Goal: Task Accomplishment & Management: Complete application form

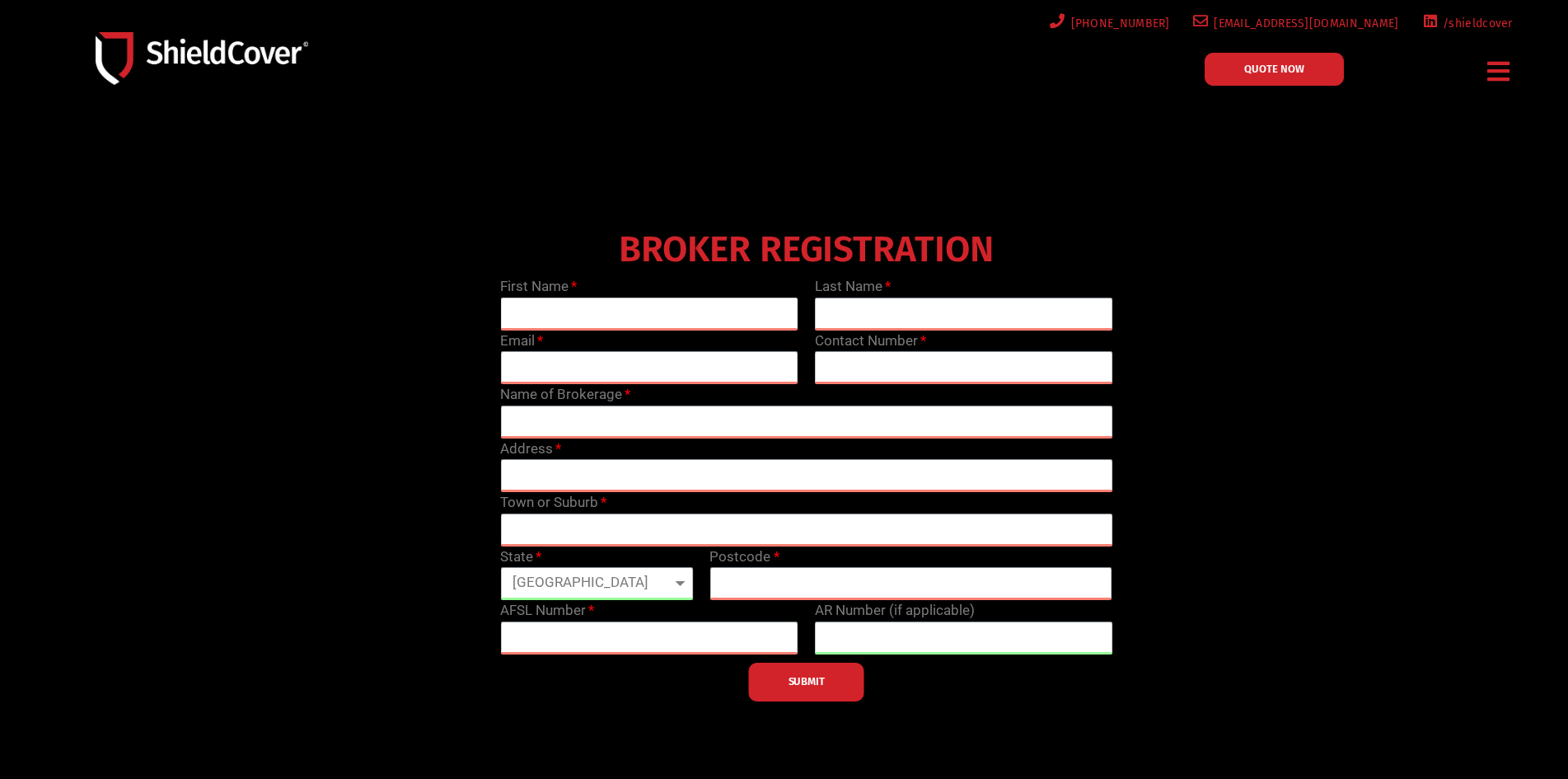
click at [527, 306] on input "text" at bounding box center [649, 314] width 298 height 33
type input "[PERSON_NAME]"
click at [864, 305] on input "text" at bounding box center [964, 314] width 298 height 33
type input "[PERSON_NAME]"
click at [541, 359] on input "email" at bounding box center [649, 368] width 298 height 33
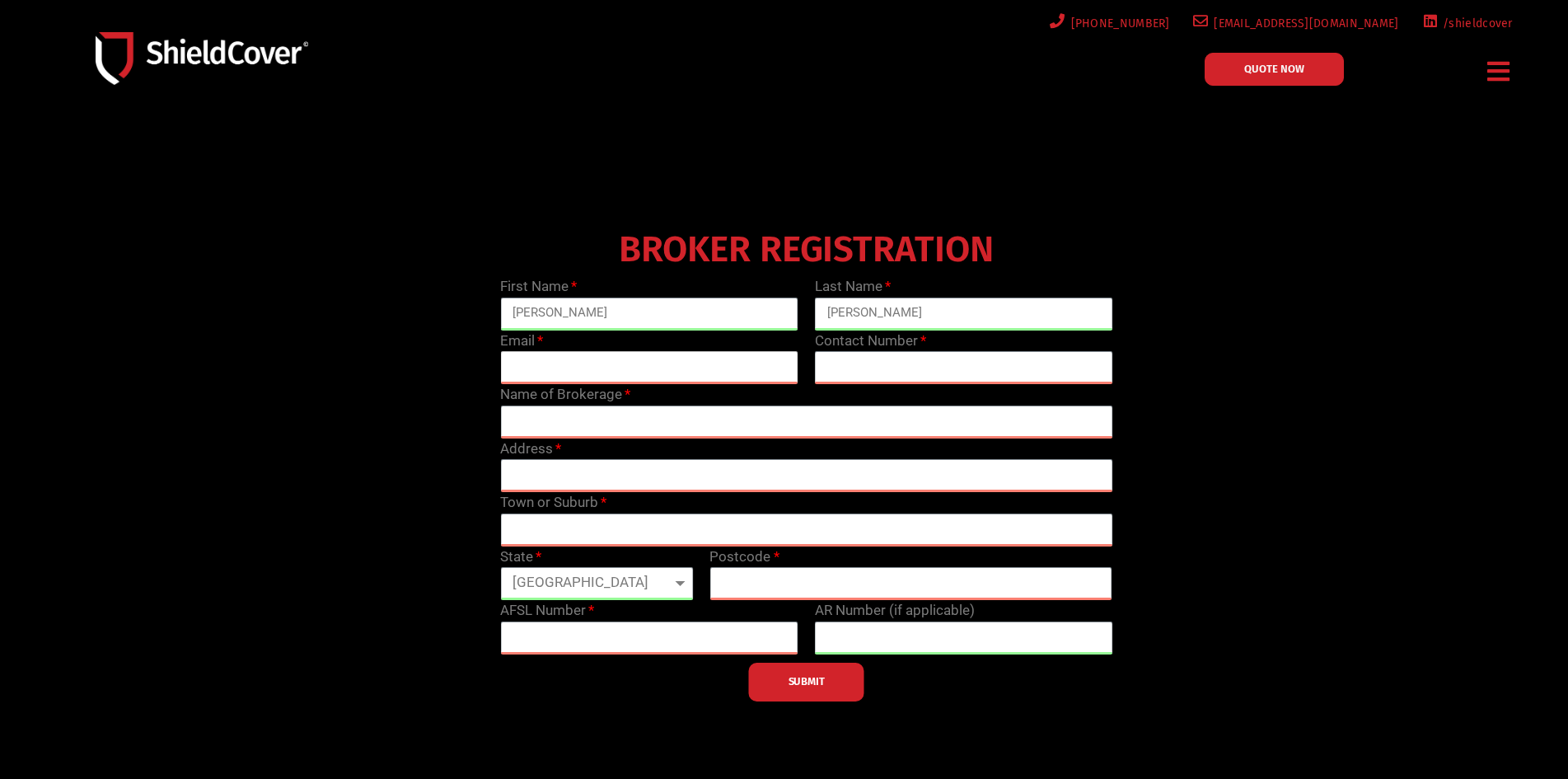
type input "[PERSON_NAME][EMAIL_ADDRESS][PERSON_NAME][DOMAIN_NAME]"
click at [843, 365] on input "text" at bounding box center [964, 368] width 298 height 33
type input "0299157000"
click at [542, 417] on input "text" at bounding box center [806, 421] width 612 height 33
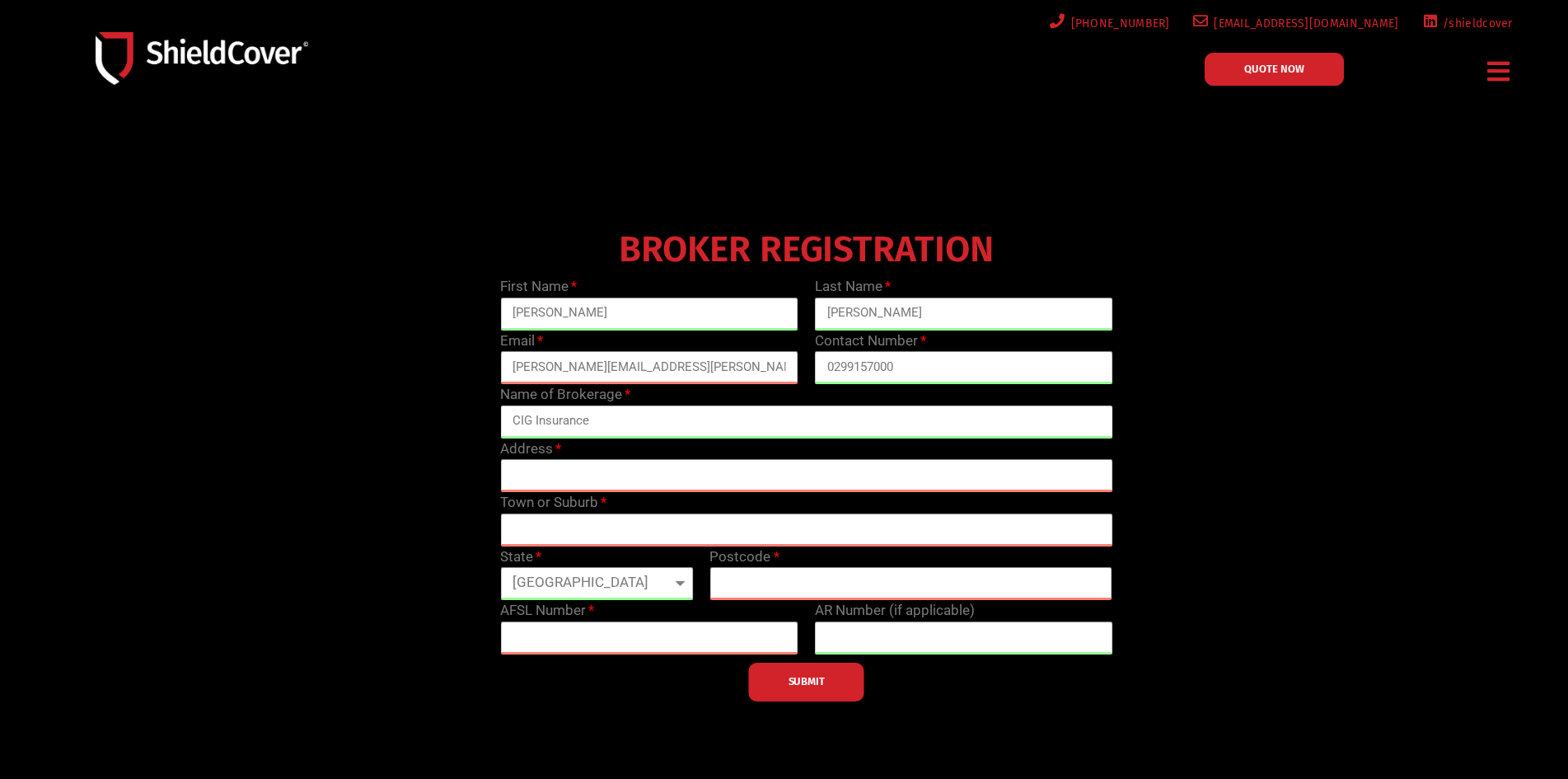
type input "CIG Insurance"
click at [592, 451] on div "Address" at bounding box center [806, 465] width 629 height 55
click at [572, 470] on input "text" at bounding box center [806, 475] width 612 height 33
click at [536, 480] on input "text" at bounding box center [806, 475] width 612 height 33
paste input "Level 2, [STREET_ADDRESS]"
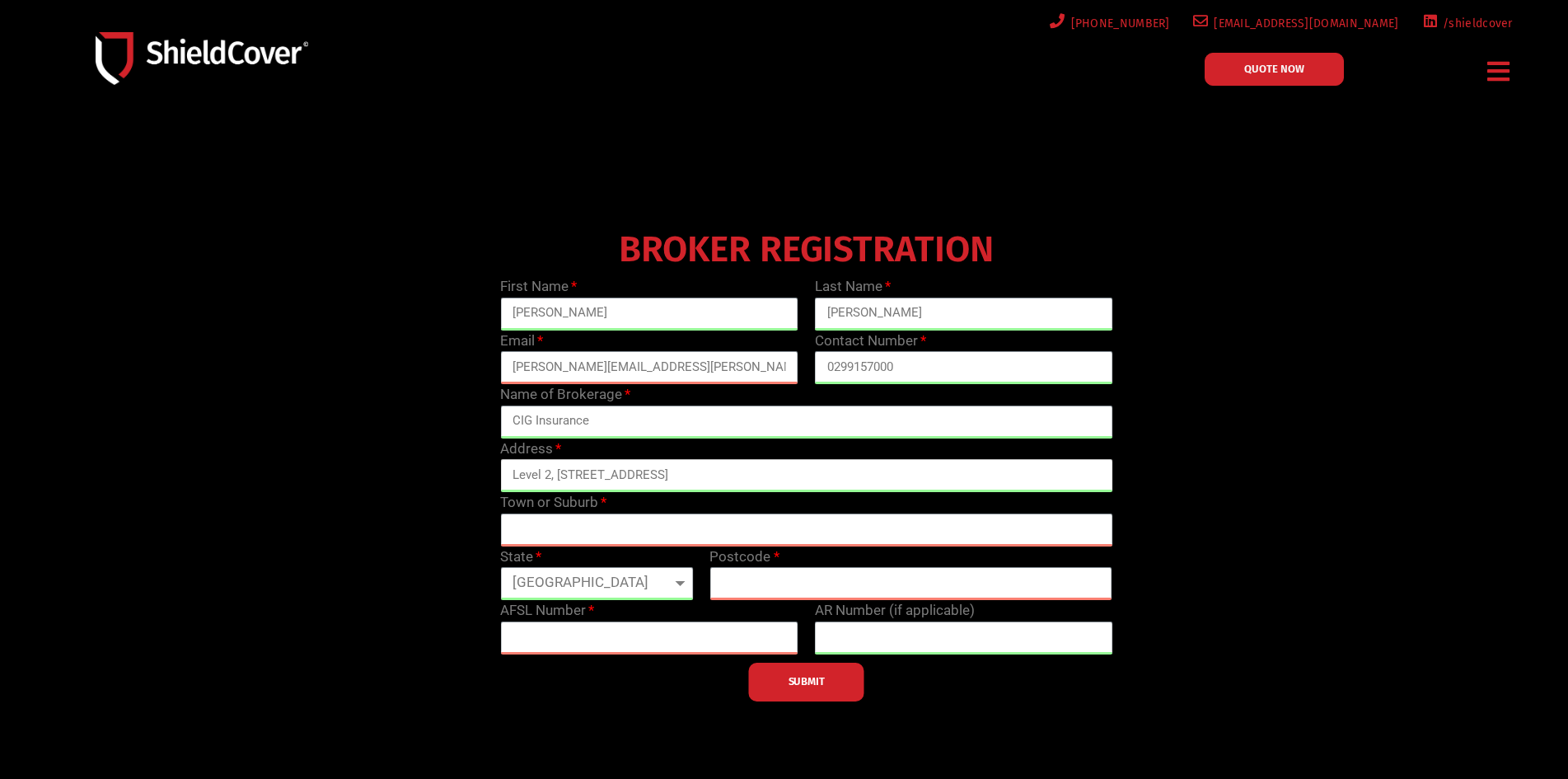
type input "Level 2, [STREET_ADDRESS]"
click at [546, 525] on input "text" at bounding box center [806, 530] width 612 height 33
type input "[GEOGRAPHIC_DATA]"
click at [521, 584] on select "[GEOGRAPHIC_DATA] [GEOGRAPHIC_DATA] [GEOGRAPHIC_DATA] [GEOGRAPHIC_DATA] [GEOGRA…" at bounding box center [596, 583] width 193 height 33
select select "[GEOGRAPHIC_DATA]"
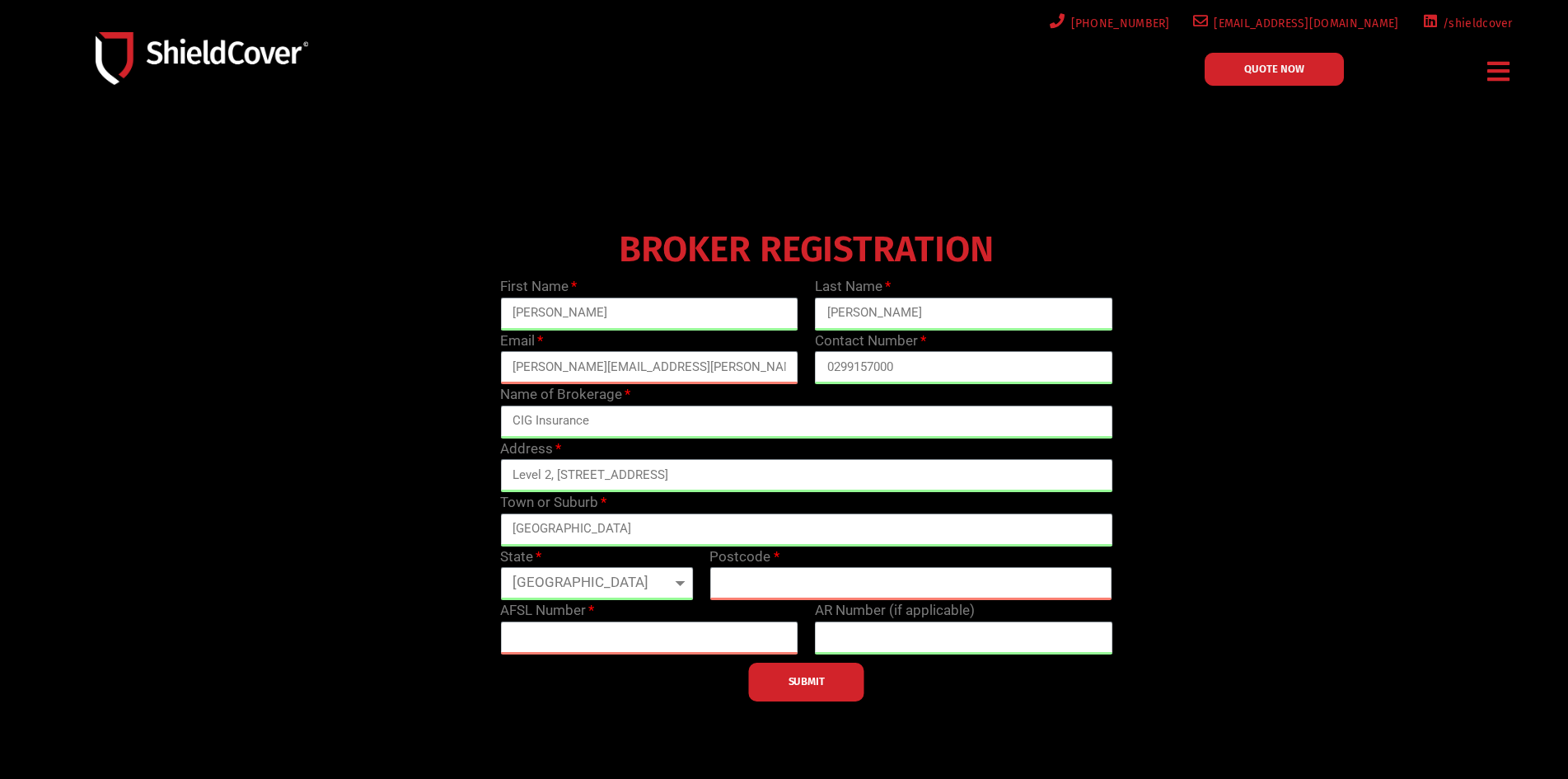
click at [500, 567] on select "[GEOGRAPHIC_DATA] [GEOGRAPHIC_DATA] [GEOGRAPHIC_DATA] [GEOGRAPHIC_DATA] [GEOGRA…" at bounding box center [596, 583] width 193 height 33
click at [763, 580] on input "text" at bounding box center [911, 583] width 403 height 33
type input "2232"
click at [550, 633] on input "text" at bounding box center [649, 638] width 298 height 33
click at [562, 636] on input "text" at bounding box center [649, 638] width 298 height 33
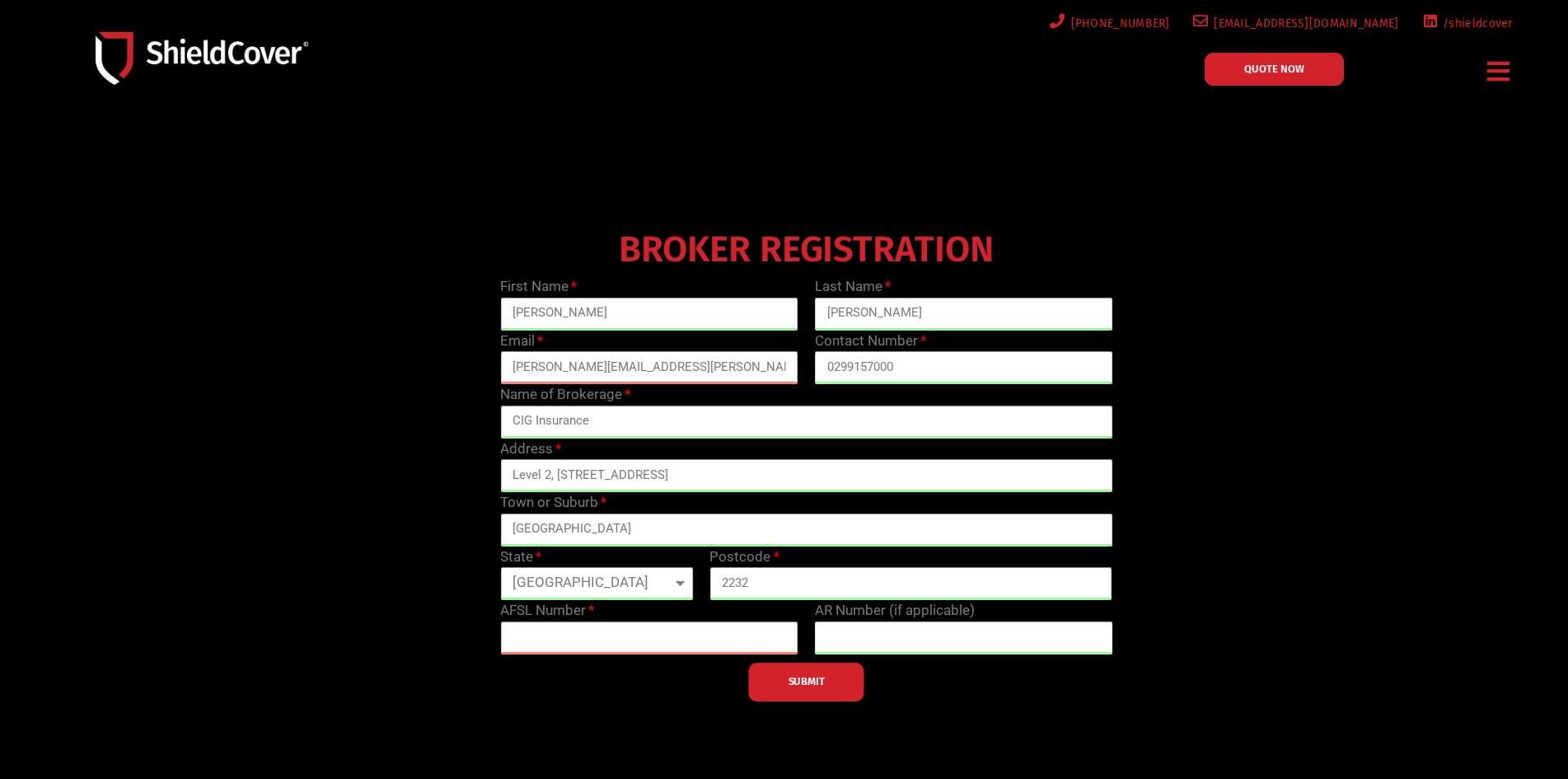
click at [901, 635] on input "text" at bounding box center [964, 638] width 298 height 33
click at [879, 628] on input "text" at bounding box center [964, 638] width 298 height 33
paste input "001316013"
type input "001316013"
click at [583, 640] on input "text" at bounding box center [649, 638] width 298 height 33
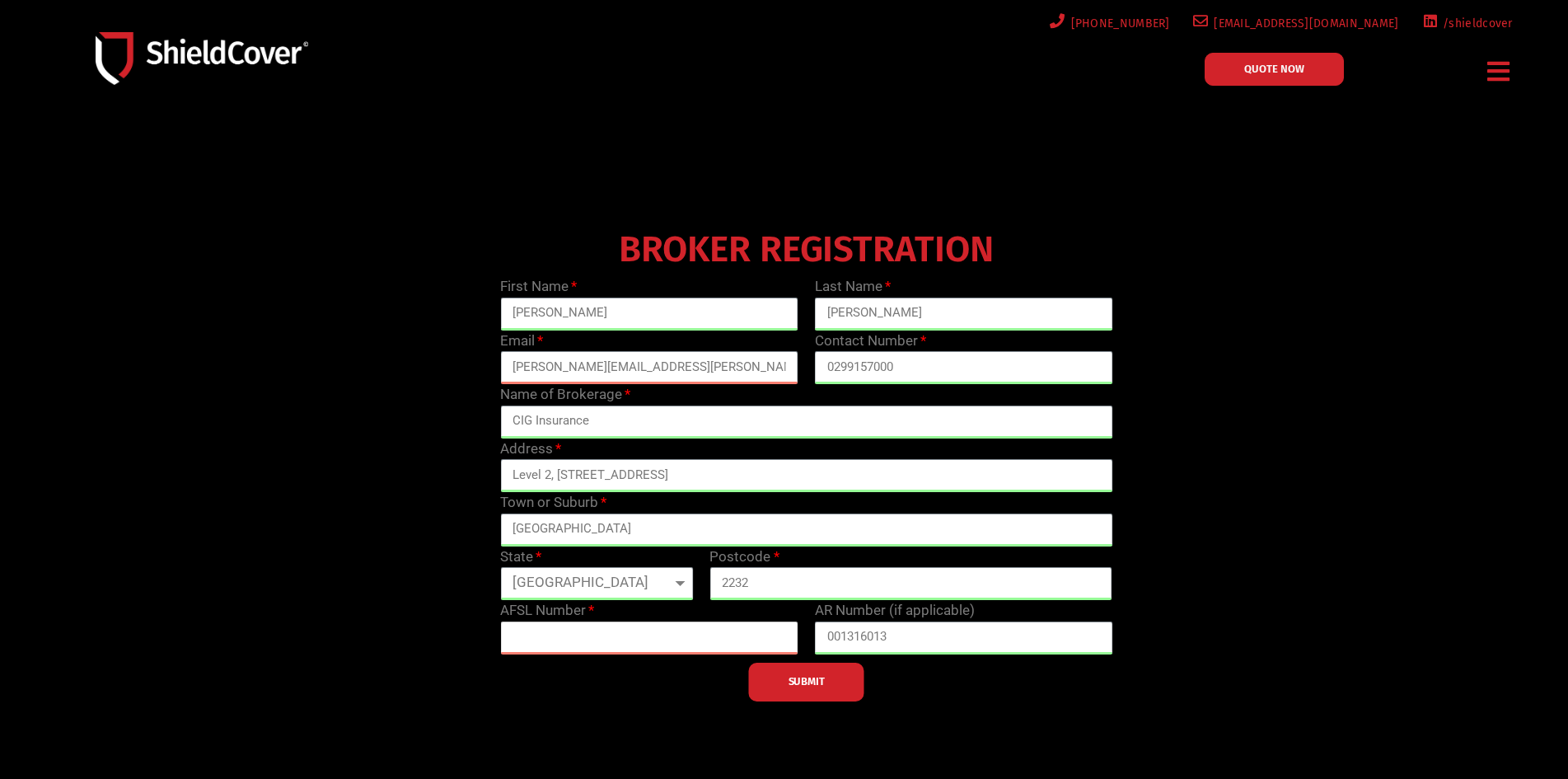
click at [609, 641] on input "text" at bounding box center [649, 638] width 298 height 33
type input "233750"
click at [796, 681] on span "SUBMIT" at bounding box center [806, 682] width 36 height 3
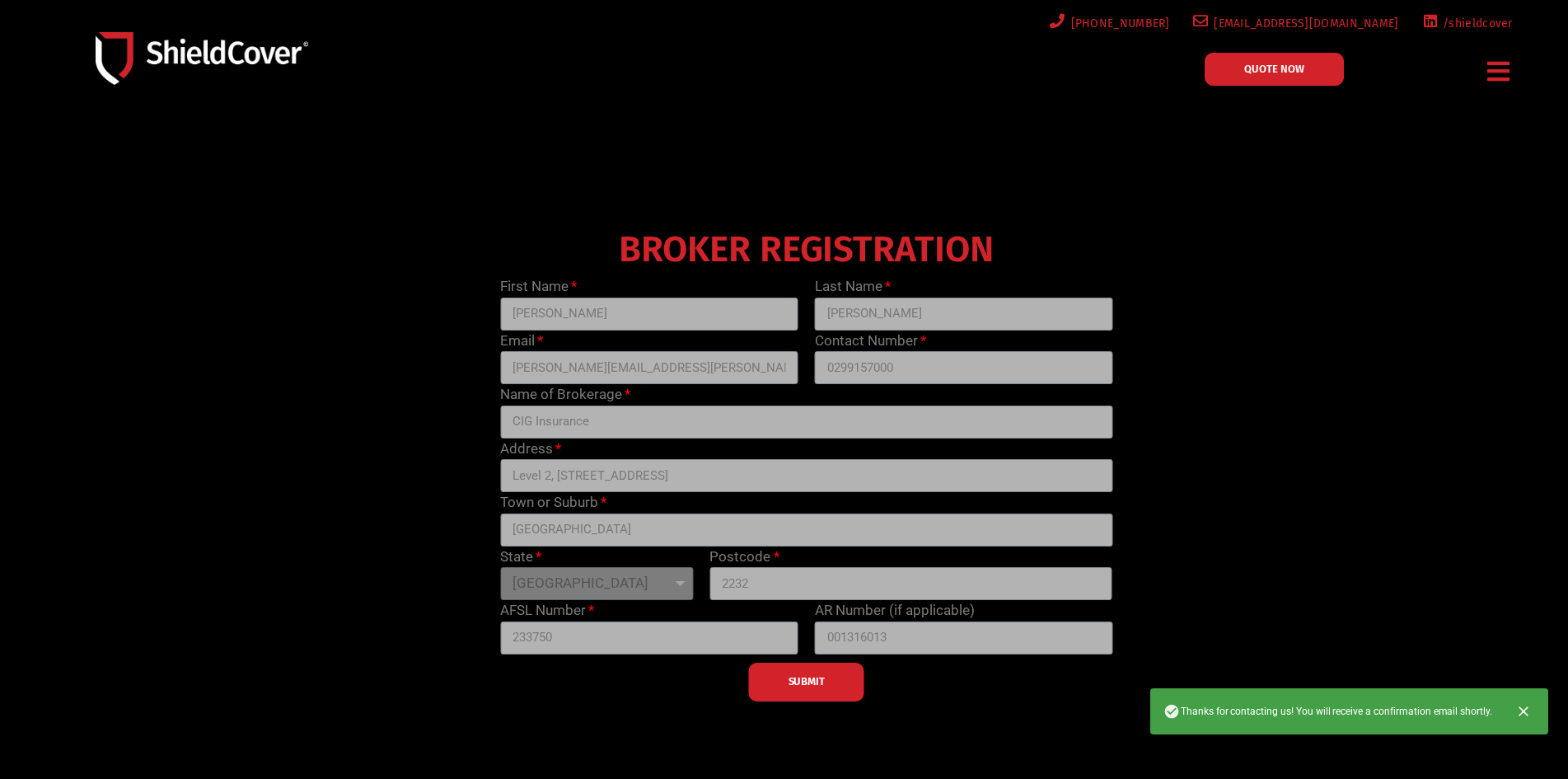
click at [1523, 709] on icon "Close" at bounding box center [1523, 712] width 17 height 17
